Goal: Find specific page/section: Find specific page/section

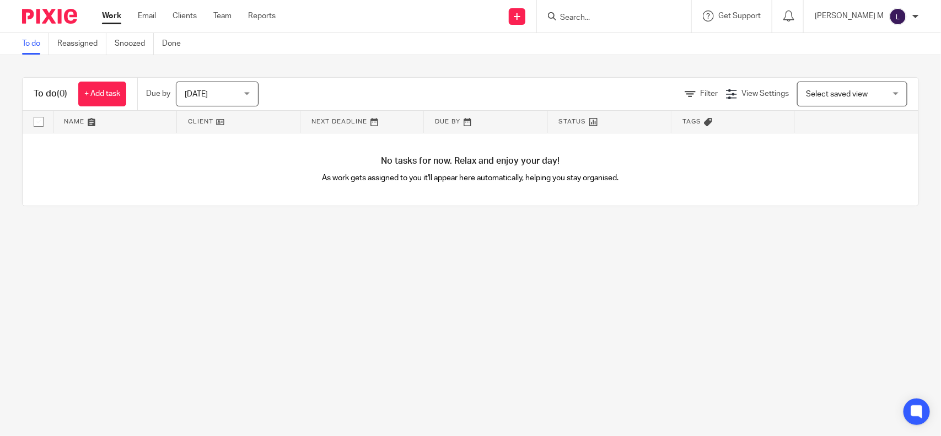
click at [589, 15] on input "Search" at bounding box center [608, 18] width 99 height 10
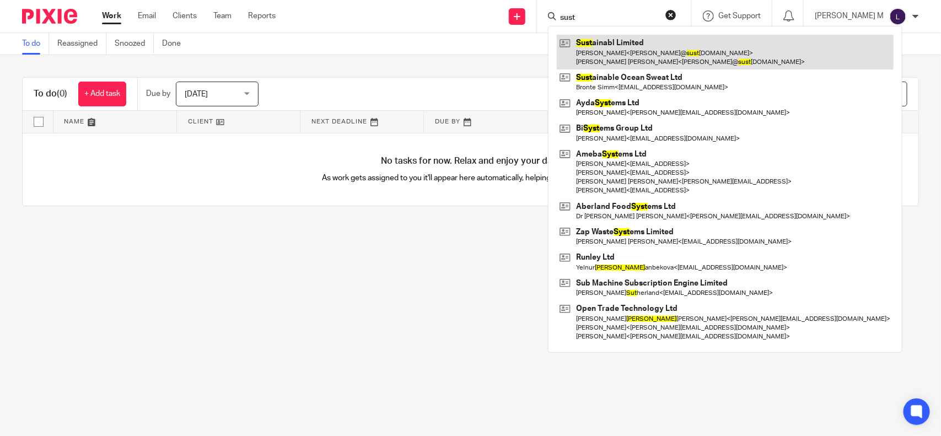
type input "sust"
click at [623, 42] on link at bounding box center [725, 52] width 337 height 34
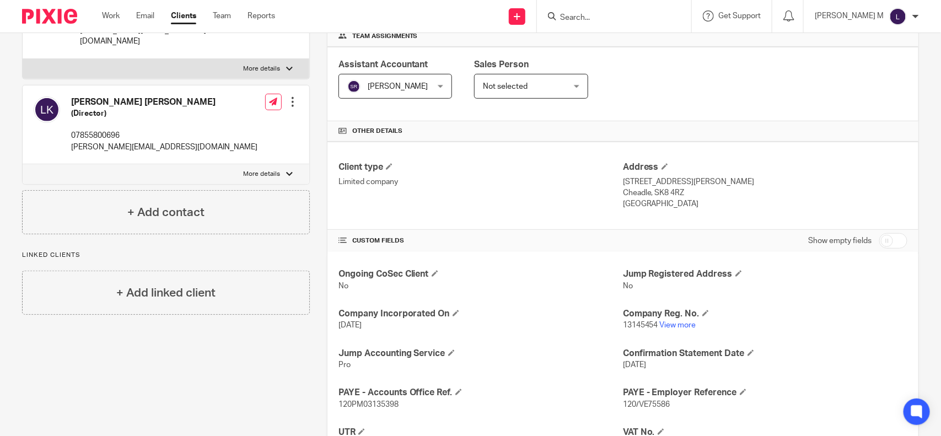
scroll to position [172, 0]
click at [671, 321] on link "View more" at bounding box center [678, 325] width 36 height 8
click at [602, 20] on input "Search" at bounding box center [608, 18] width 99 height 10
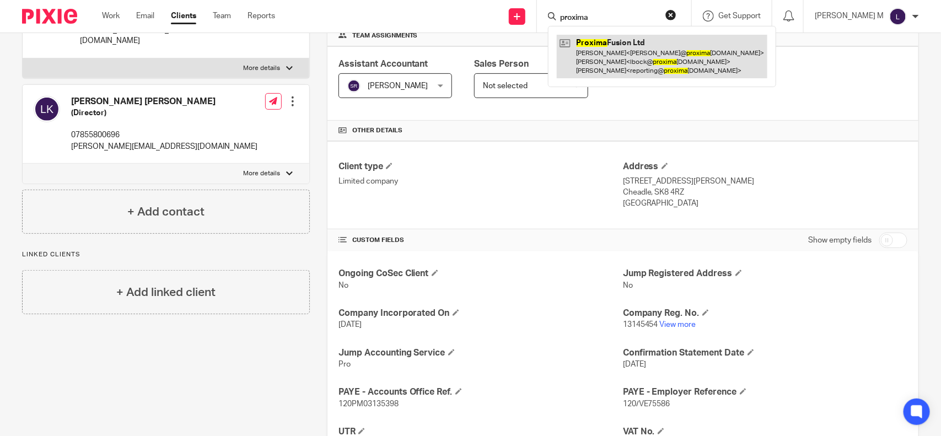
type input "proxima"
click at [621, 42] on link at bounding box center [662, 57] width 211 height 44
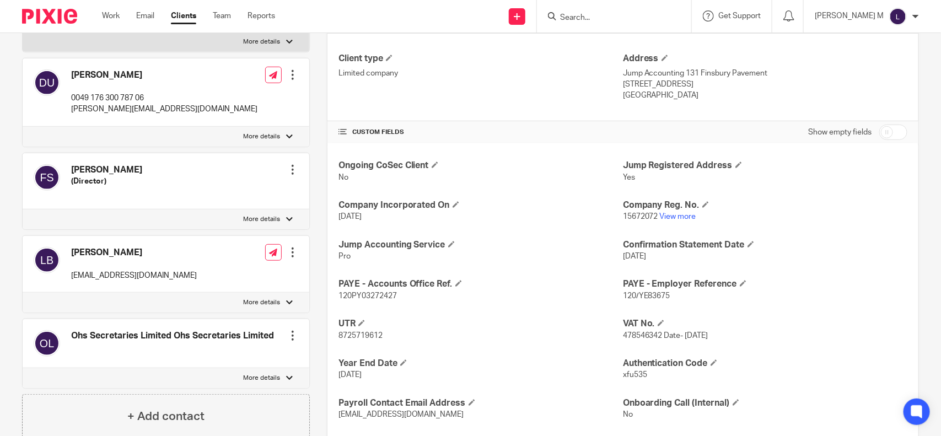
scroll to position [281, 0]
click at [675, 216] on link "View more" at bounding box center [678, 216] width 36 height 8
